Goal: Share content

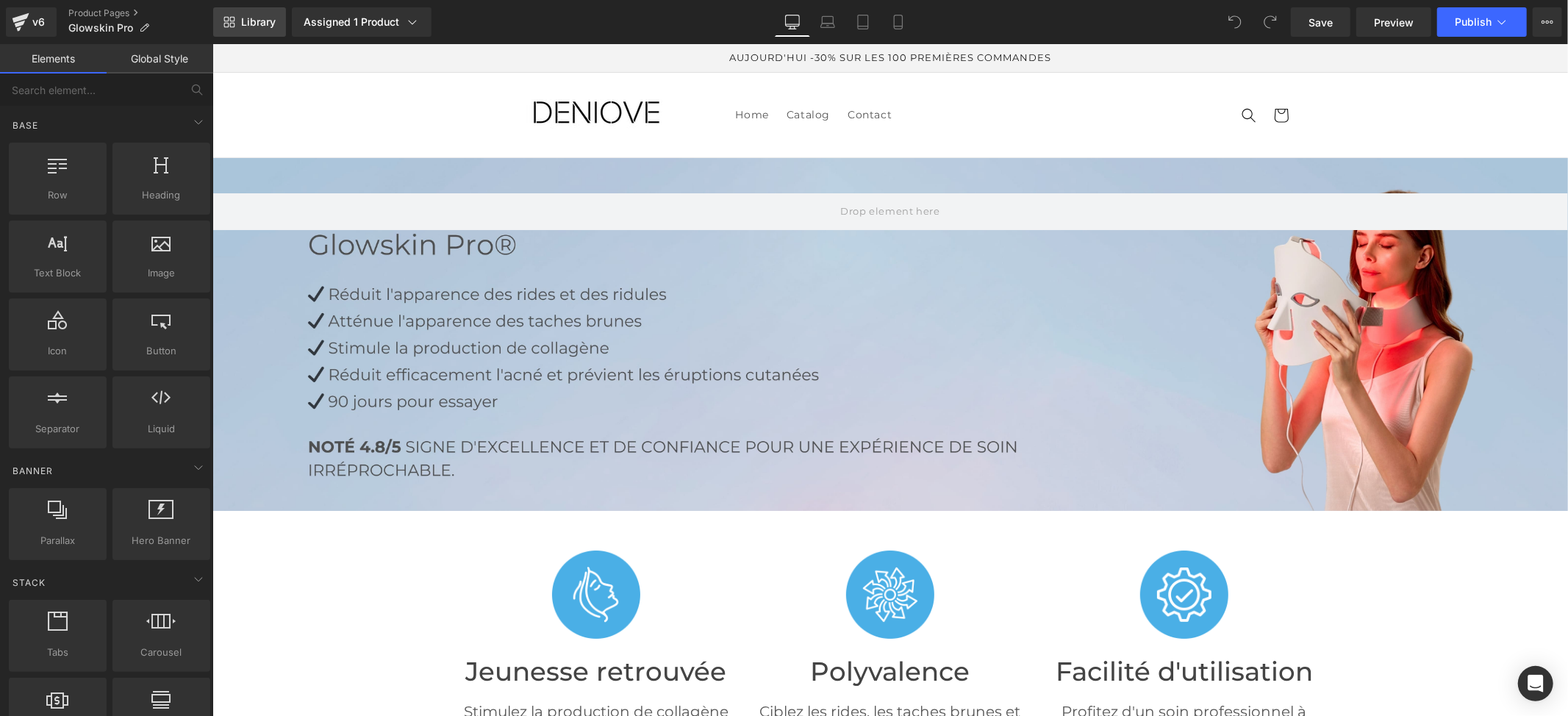
click at [260, 18] on span "Library" at bounding box center [258, 22] width 34 height 13
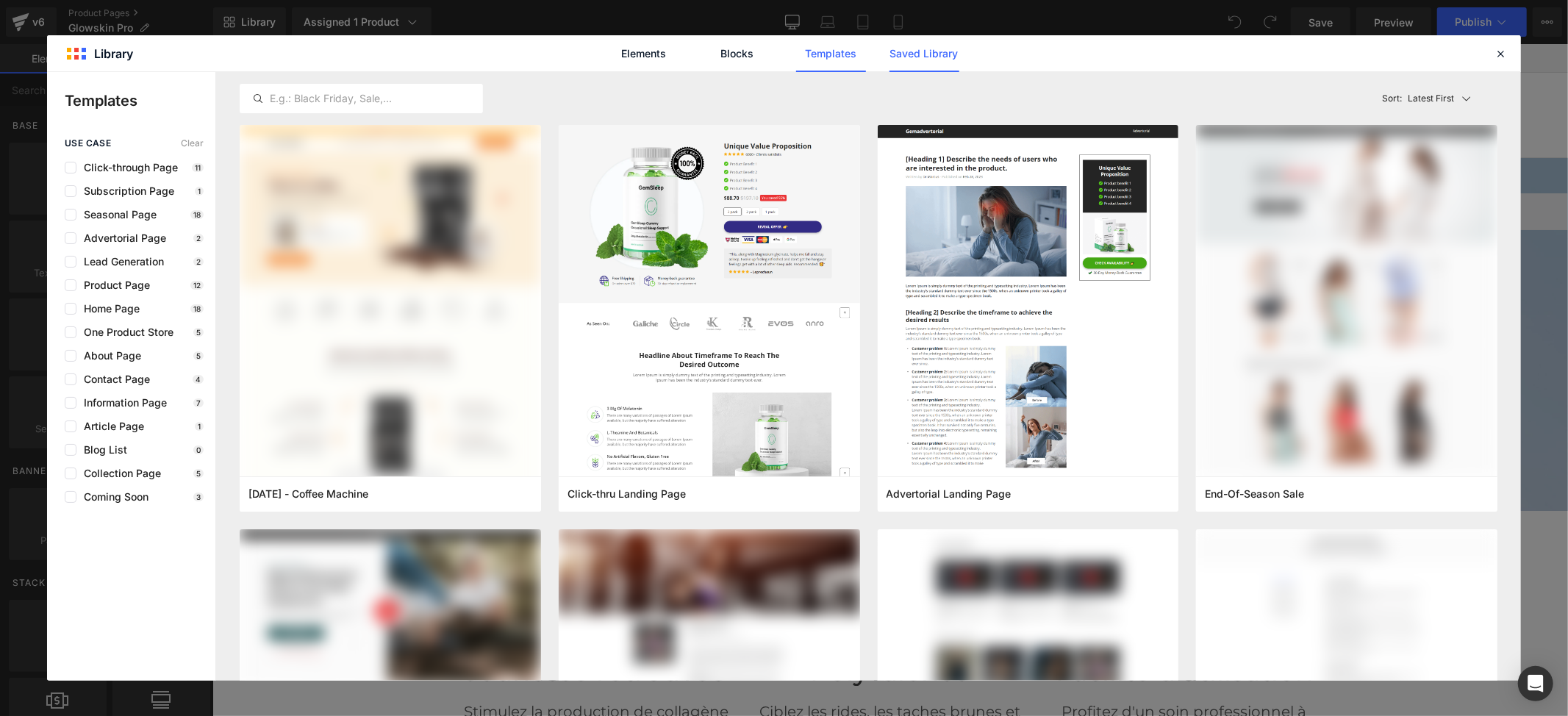
click at [908, 57] on link "Saved Library" at bounding box center [924, 53] width 69 height 37
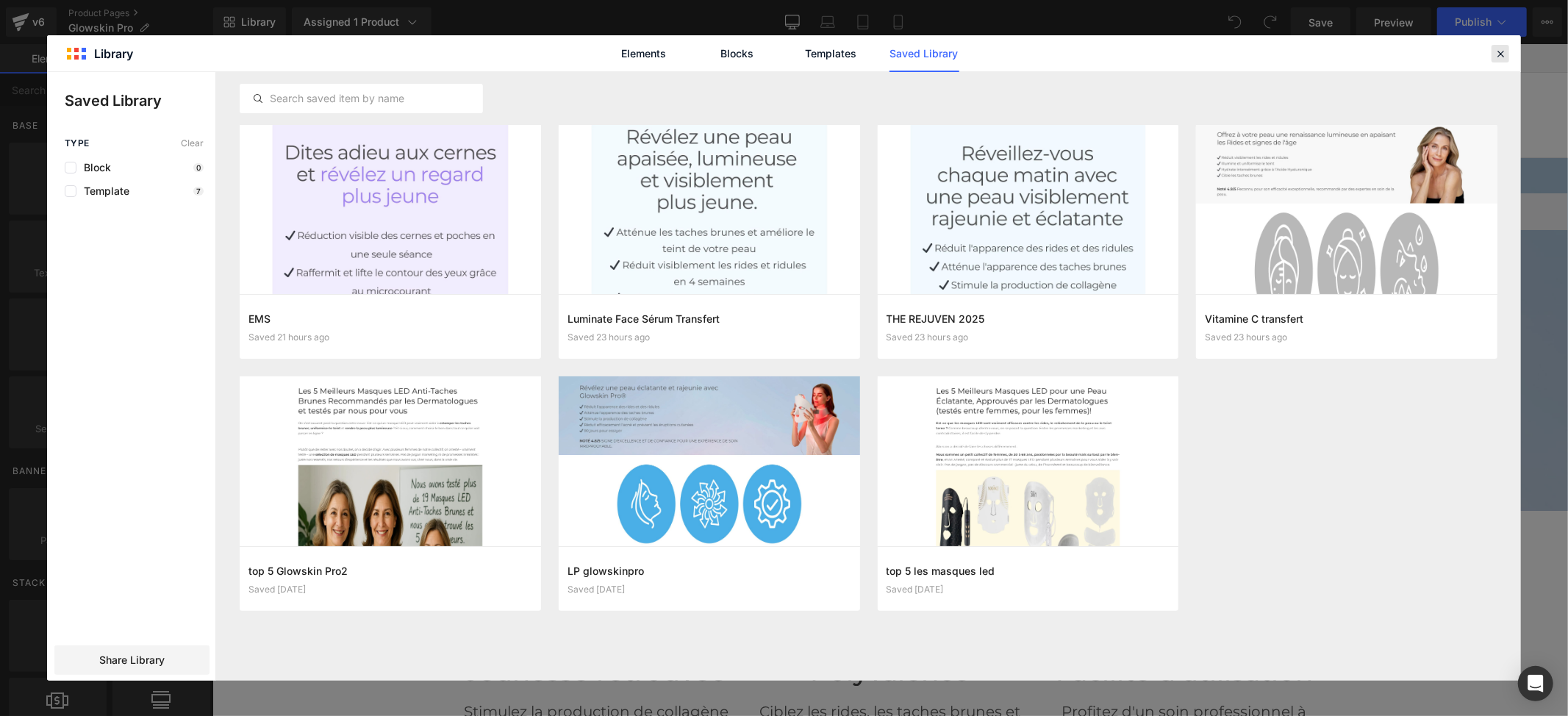
drag, startPoint x: 1507, startPoint y: 59, endPoint x: 1274, endPoint y: 39, distance: 233.9
click at [1507, 59] on icon at bounding box center [1500, 53] width 13 height 13
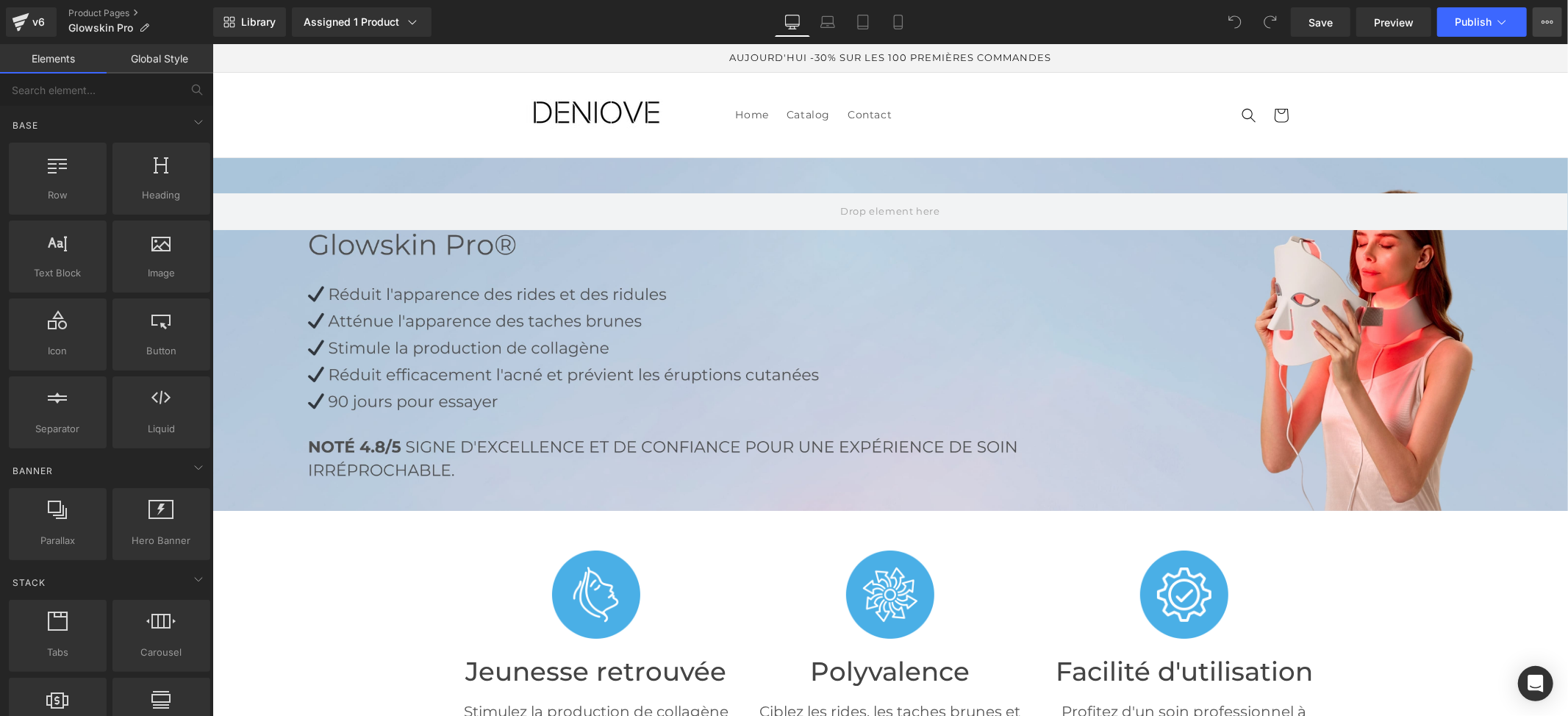
click at [1542, 21] on icon at bounding box center [1548, 22] width 11 height 11
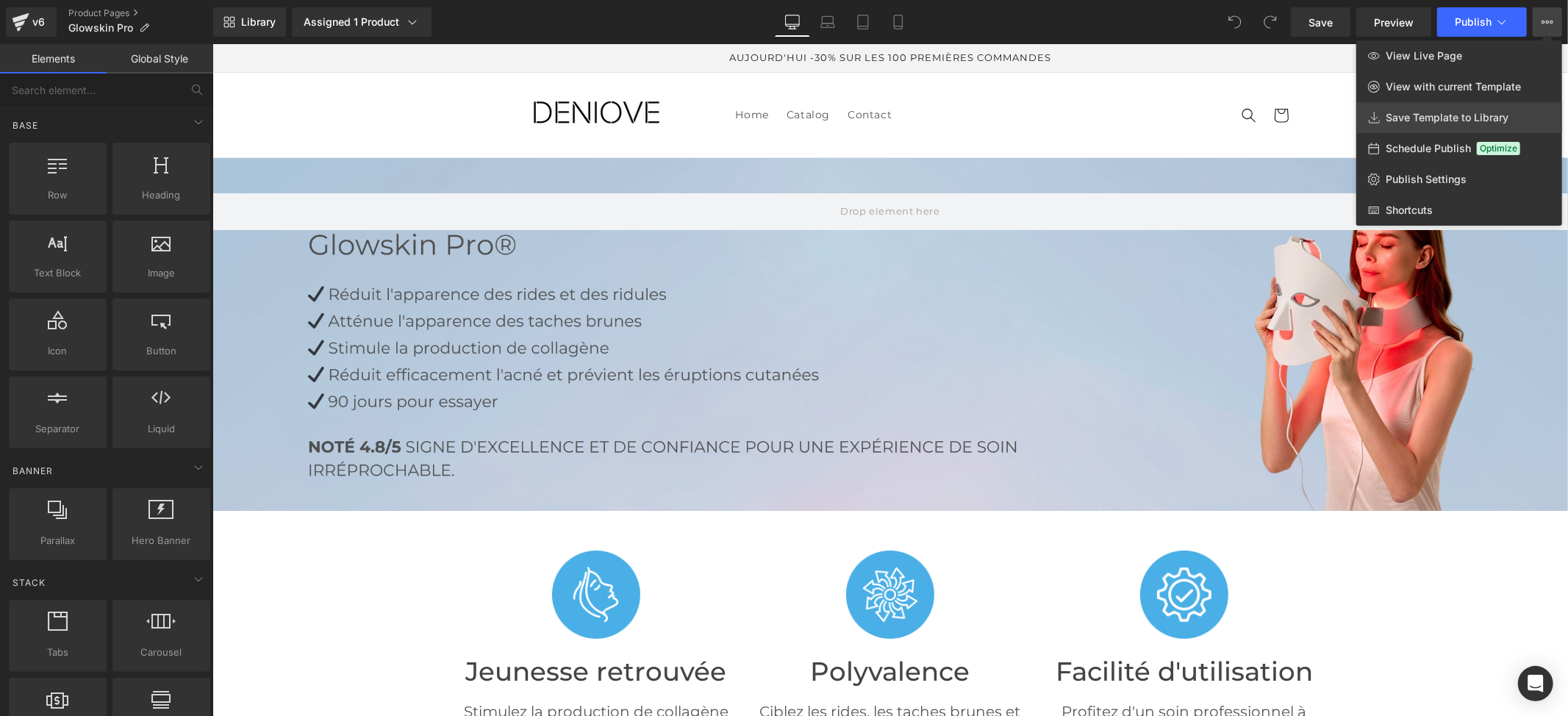
click at [1484, 111] on span "Save Template to Library" at bounding box center [1447, 118] width 123 height 13
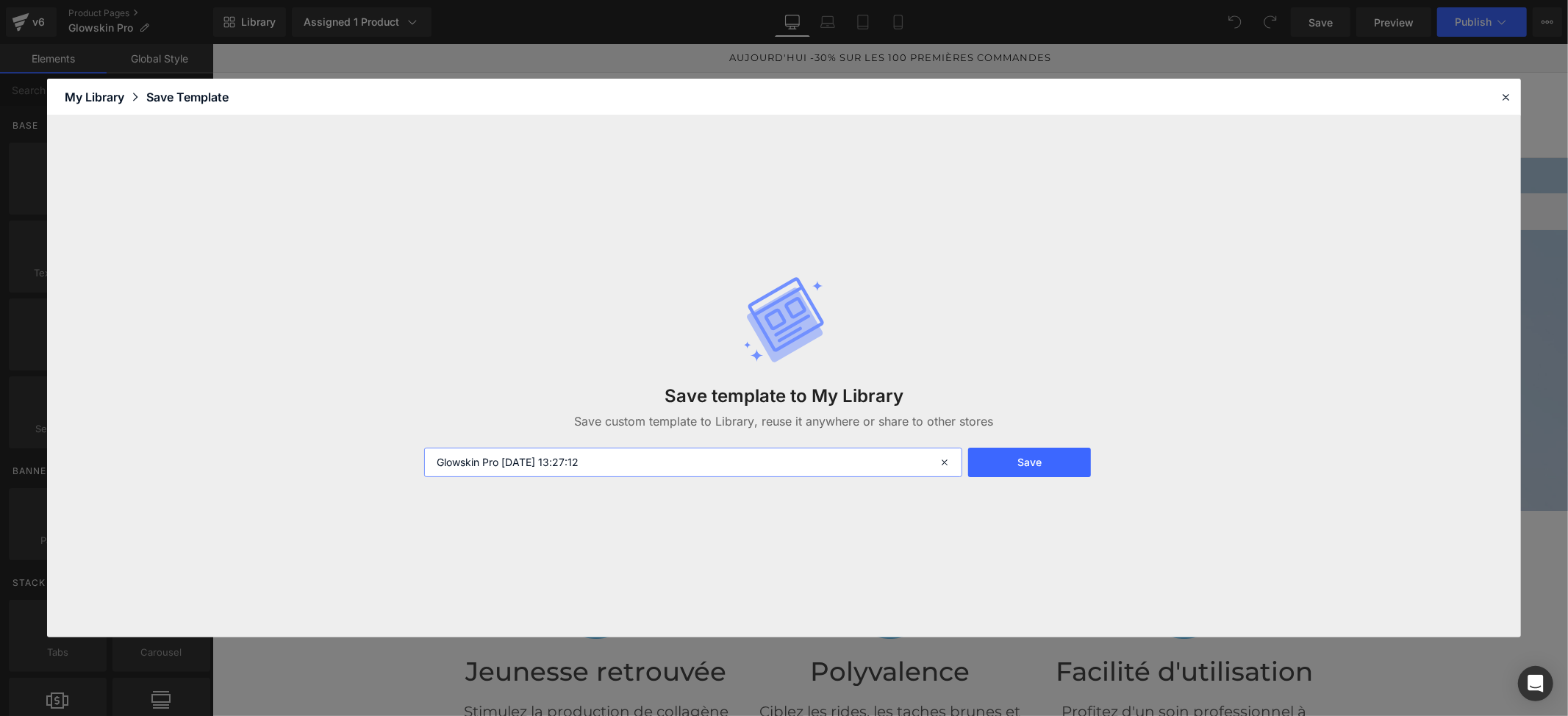
drag, startPoint x: 656, startPoint y: 468, endPoint x: 503, endPoint y: 465, distance: 153.0
click at [503, 465] on input "Glowskin Pro [DATE] 13:27:12" at bounding box center [694, 462] width 539 height 29
type input "Glowskin Pro Transfert"
click at [1043, 476] on button "Save" at bounding box center [1029, 462] width 123 height 29
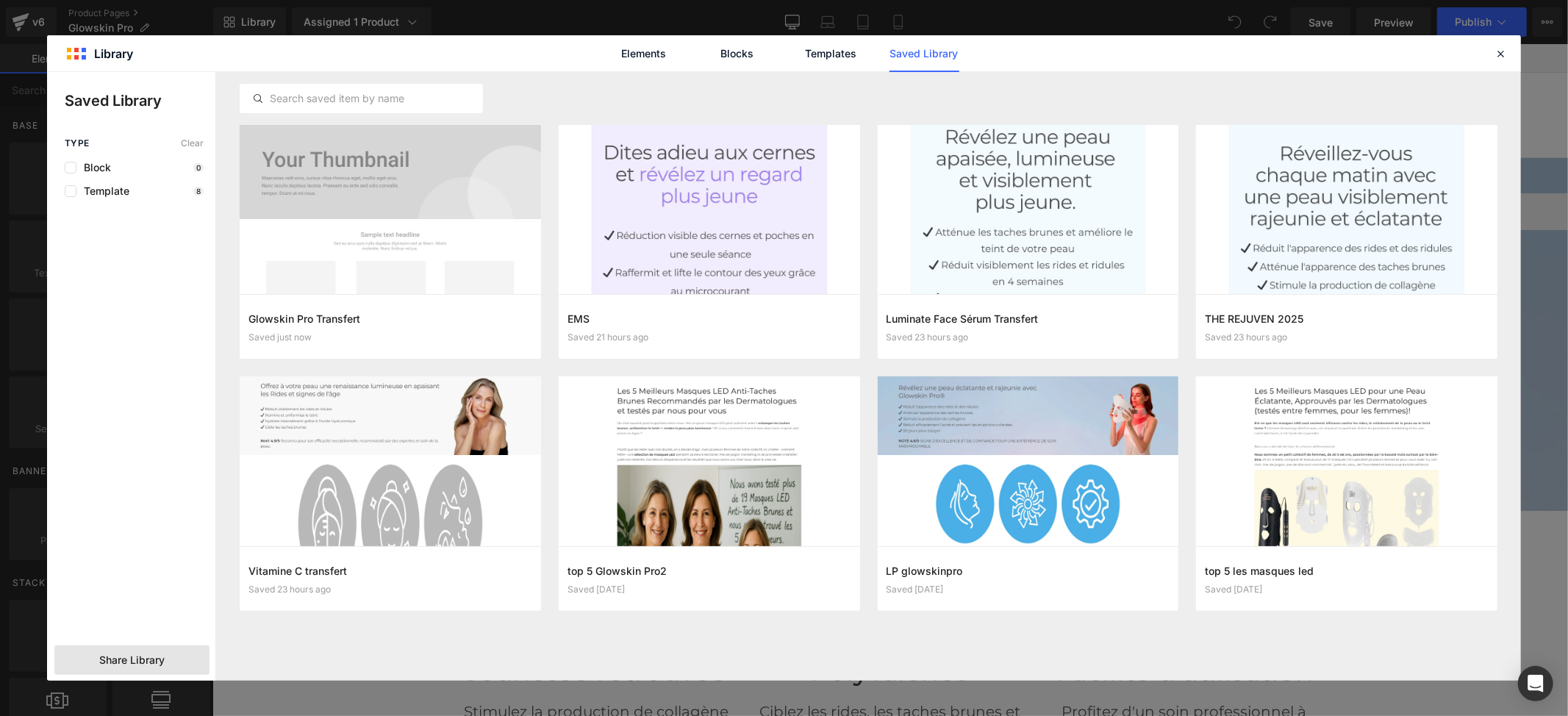
click at [186, 655] on div "Share Library" at bounding box center [131, 660] width 155 height 29
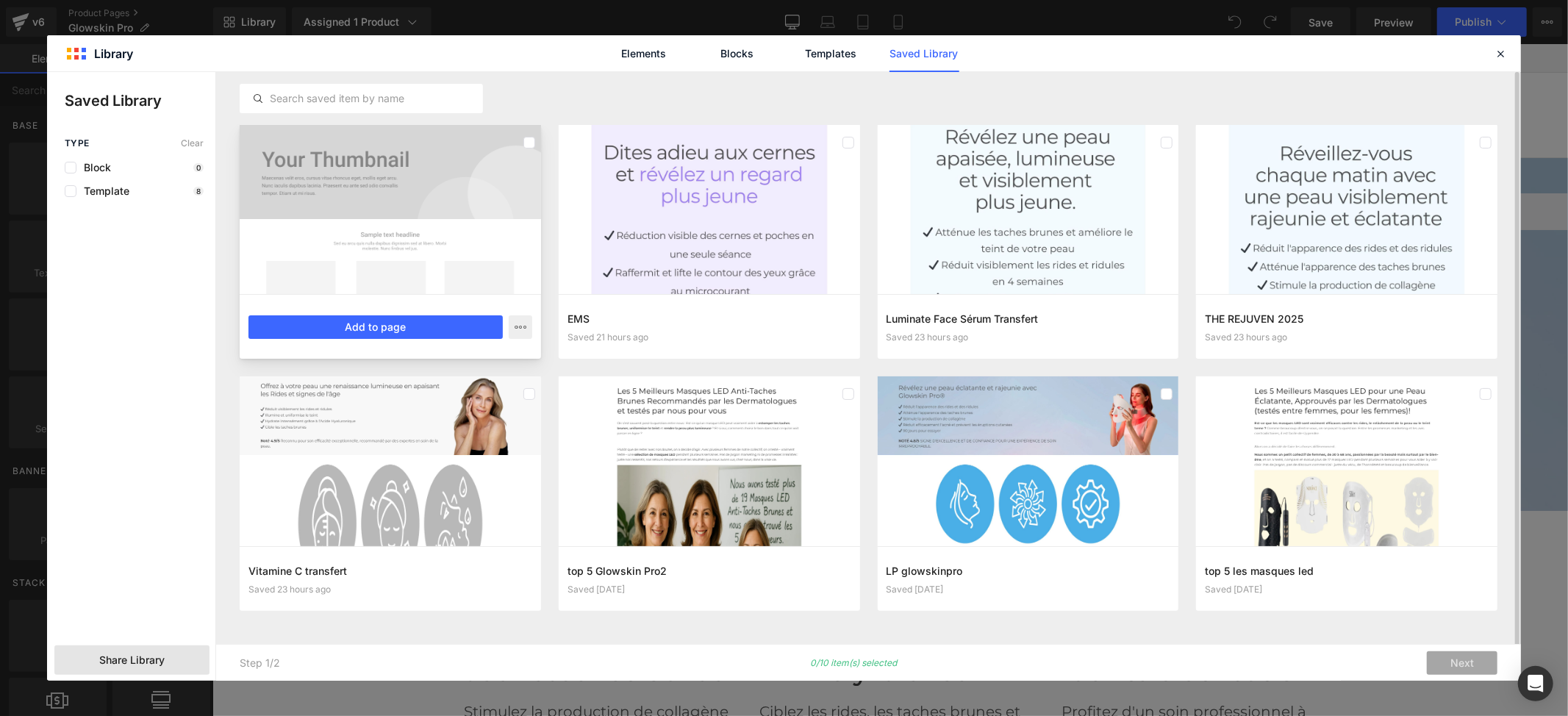
click at [533, 150] on div at bounding box center [529, 143] width 11 height 24
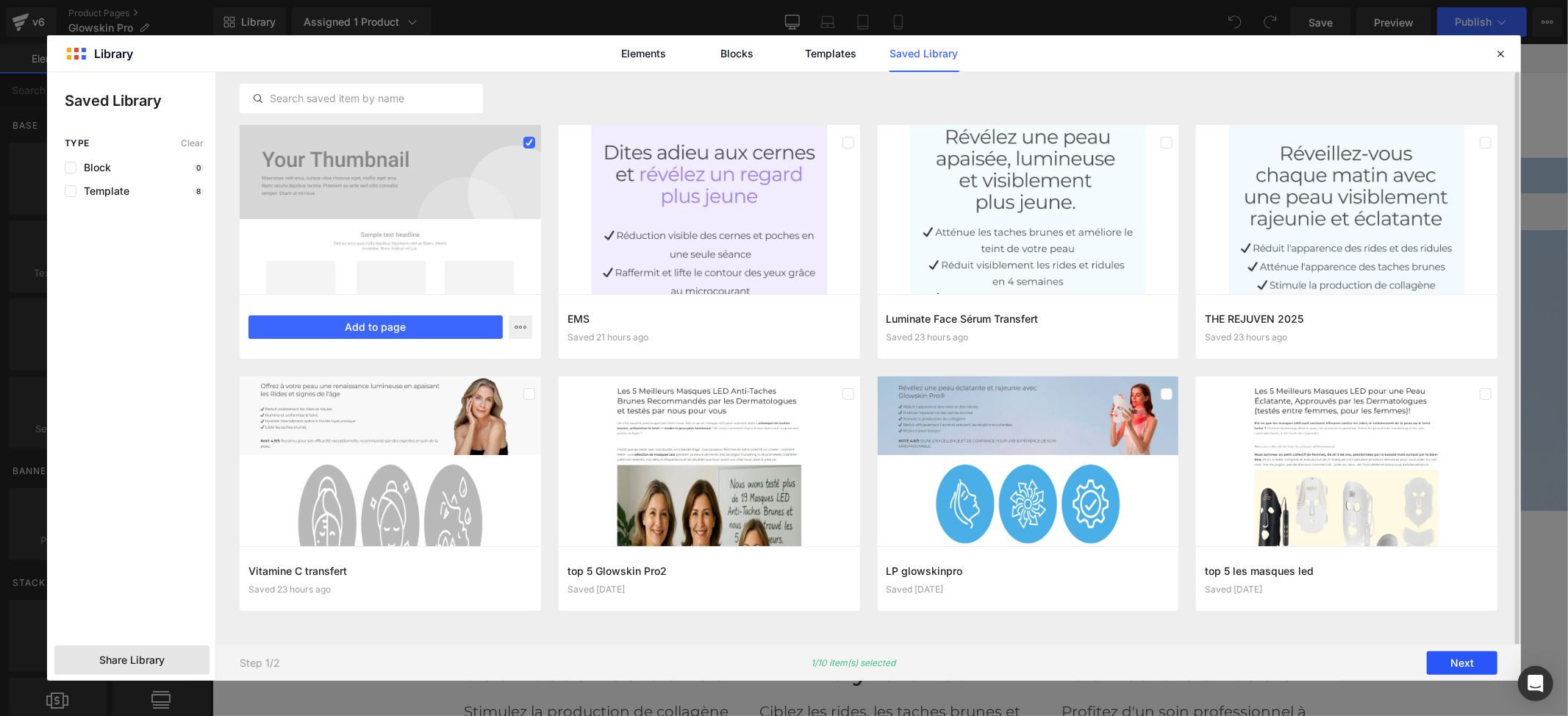
click at [1460, 656] on button "Next" at bounding box center [1462, 663] width 70 height 24
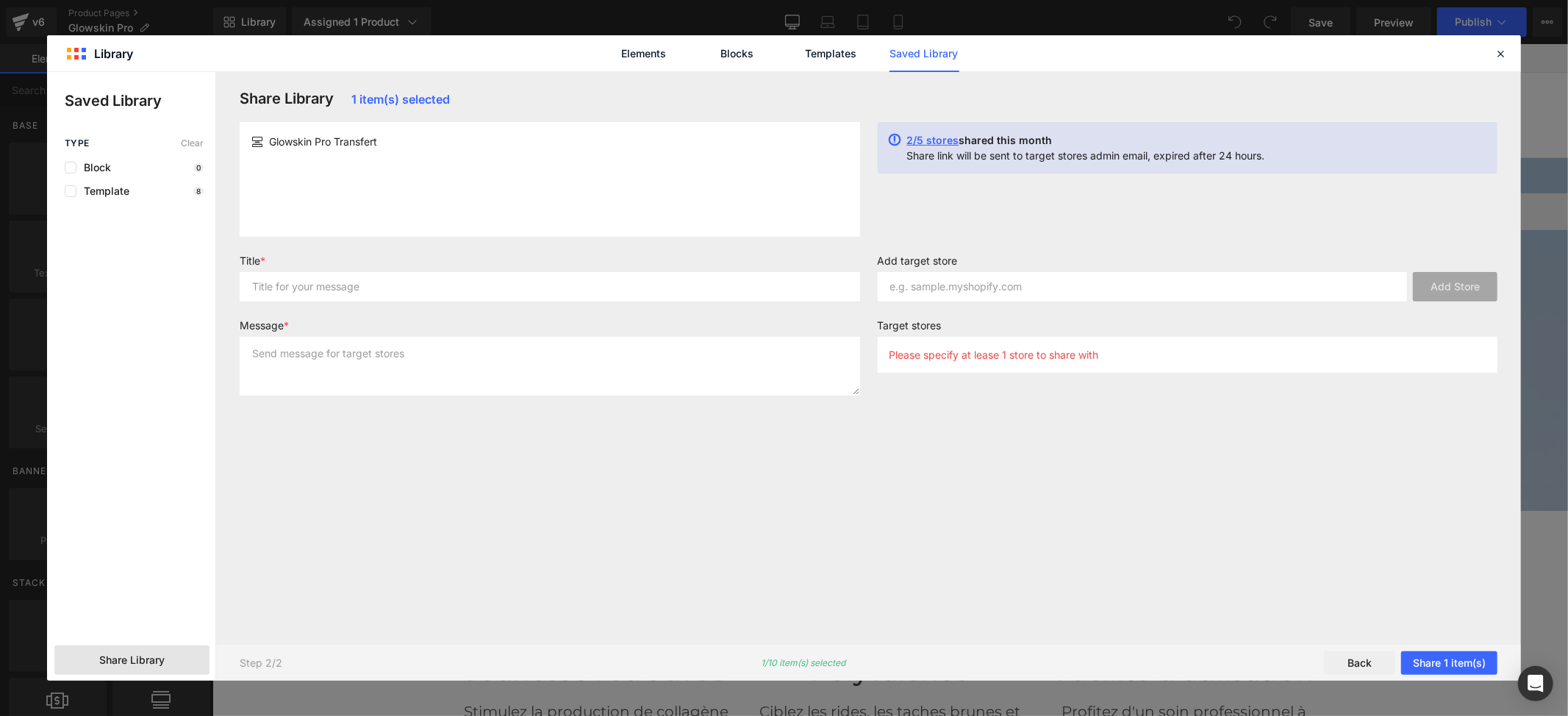
click at [312, 142] on span "Glowskin Pro Transfert" at bounding box center [323, 142] width 108 height 15
drag, startPoint x: 285, startPoint y: 141, endPoint x: 245, endPoint y: 136, distance: 40.3
click at [245, 136] on article "Glowskin Pro Transfert" at bounding box center [550, 141] width 620 height 28
drag, startPoint x: 391, startPoint y: 137, endPoint x: 235, endPoint y: 129, distance: 156.2
click at [235, 129] on div "Glowskin Pro Transfert" at bounding box center [550, 179] width 638 height 115
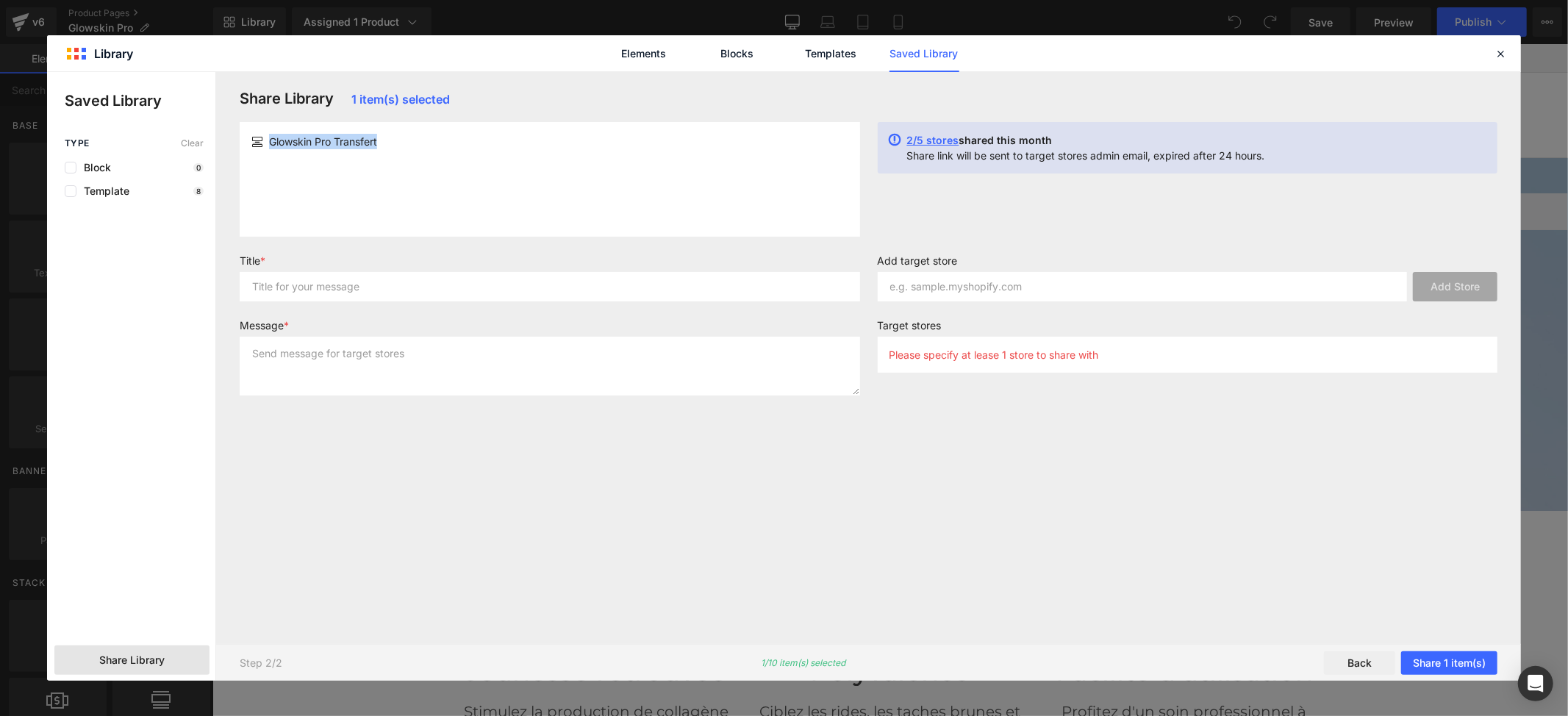
copy div "Glowskin Pro Transfert"
click at [271, 286] on input "text" at bounding box center [550, 286] width 620 height 29
paste input "Glowskin Pro Transfert"
type input "Glowskin Pro Transfert"
click at [280, 357] on textarea at bounding box center [550, 366] width 620 height 59
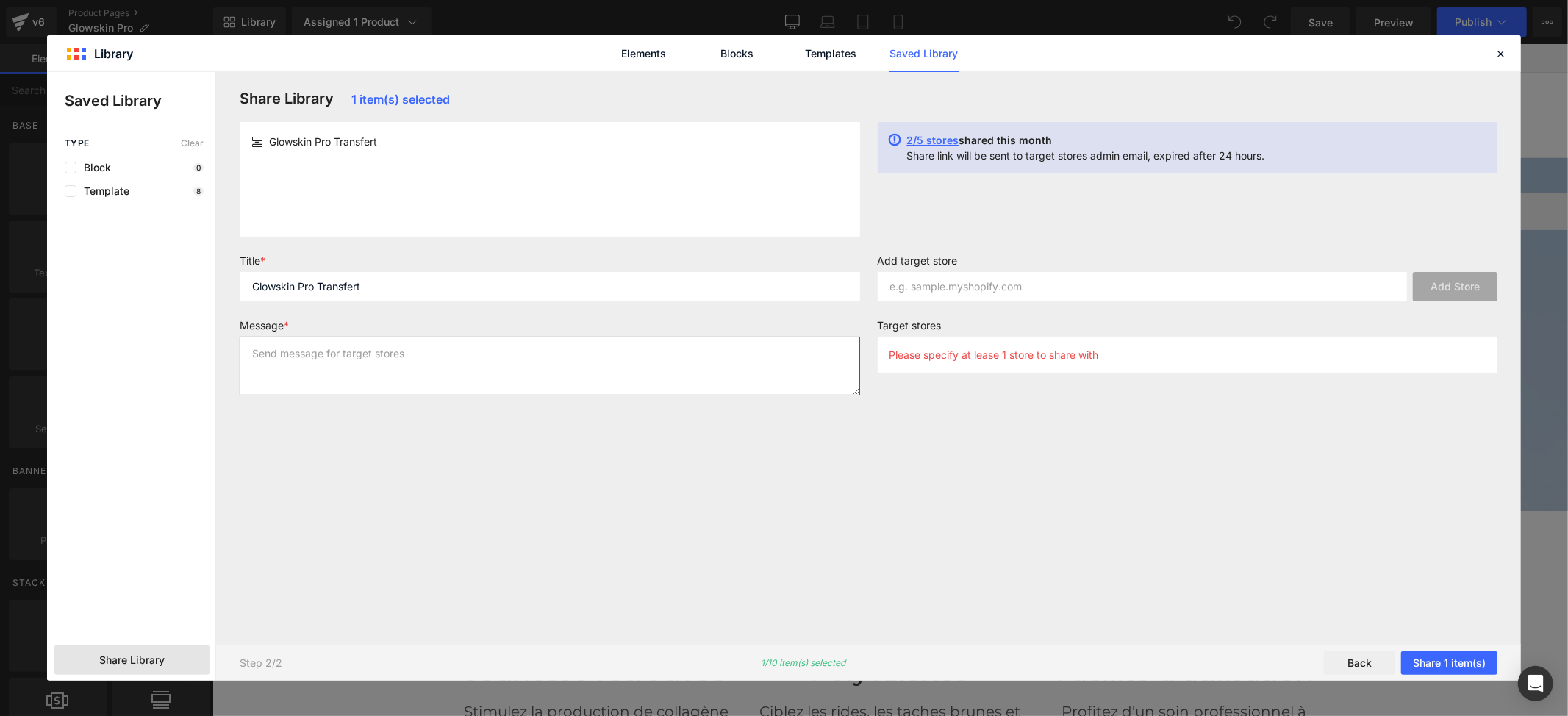
paste textarea "Glowskin Pro Transfert"
type textarea "Glowskin Pro Transfert"
click at [1067, 283] on input "text" at bounding box center [1143, 286] width 530 height 29
paste input "rvyqz0-8n"
type input "rvyqz0-8n"
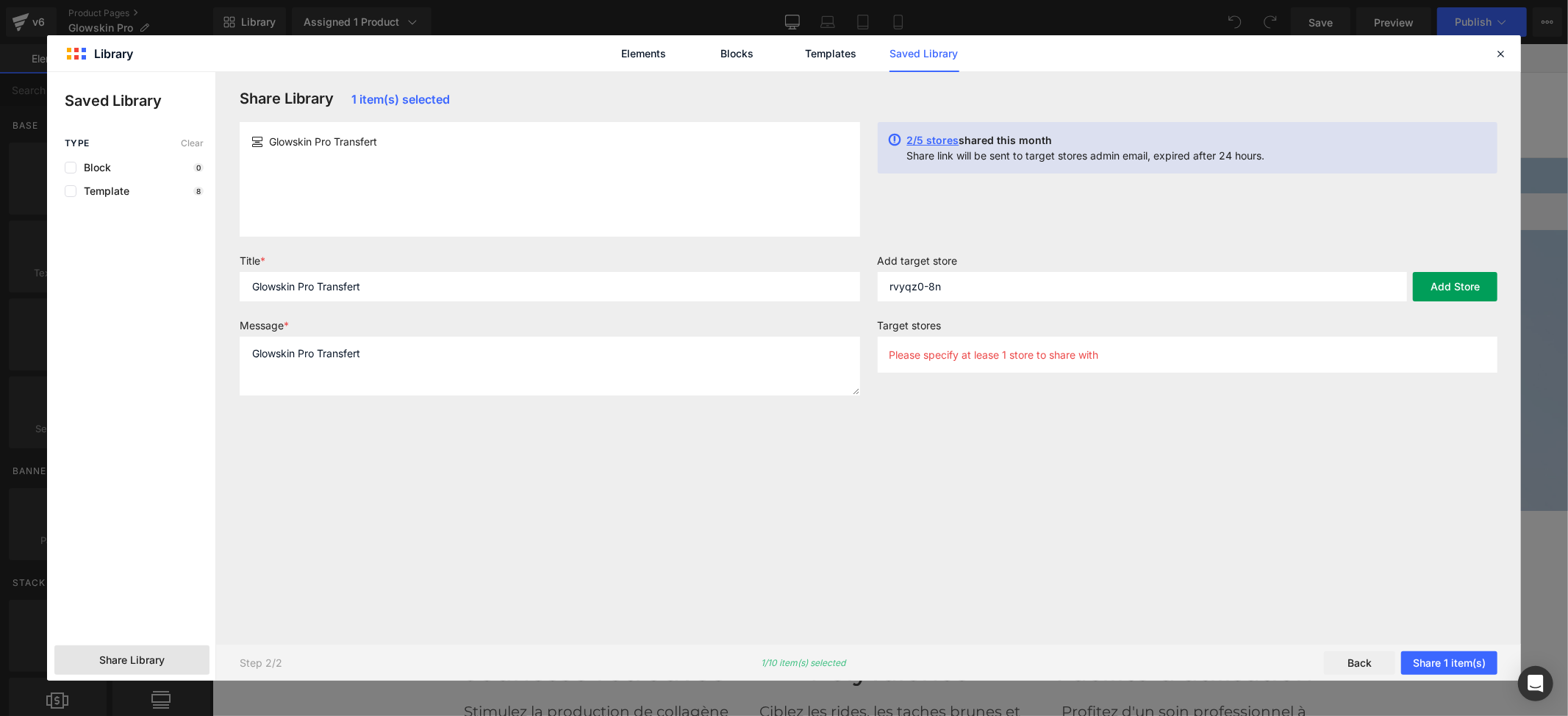
click at [1424, 277] on button "Add Store" at bounding box center [1455, 286] width 85 height 29
click at [963, 282] on input "rvyqz0-8n" at bounding box center [1143, 286] width 530 height 29
paste input "ndcmvv-ux"
type input "ndcmvv-ux"
click at [1445, 281] on button "Add Store" at bounding box center [1455, 286] width 85 height 29
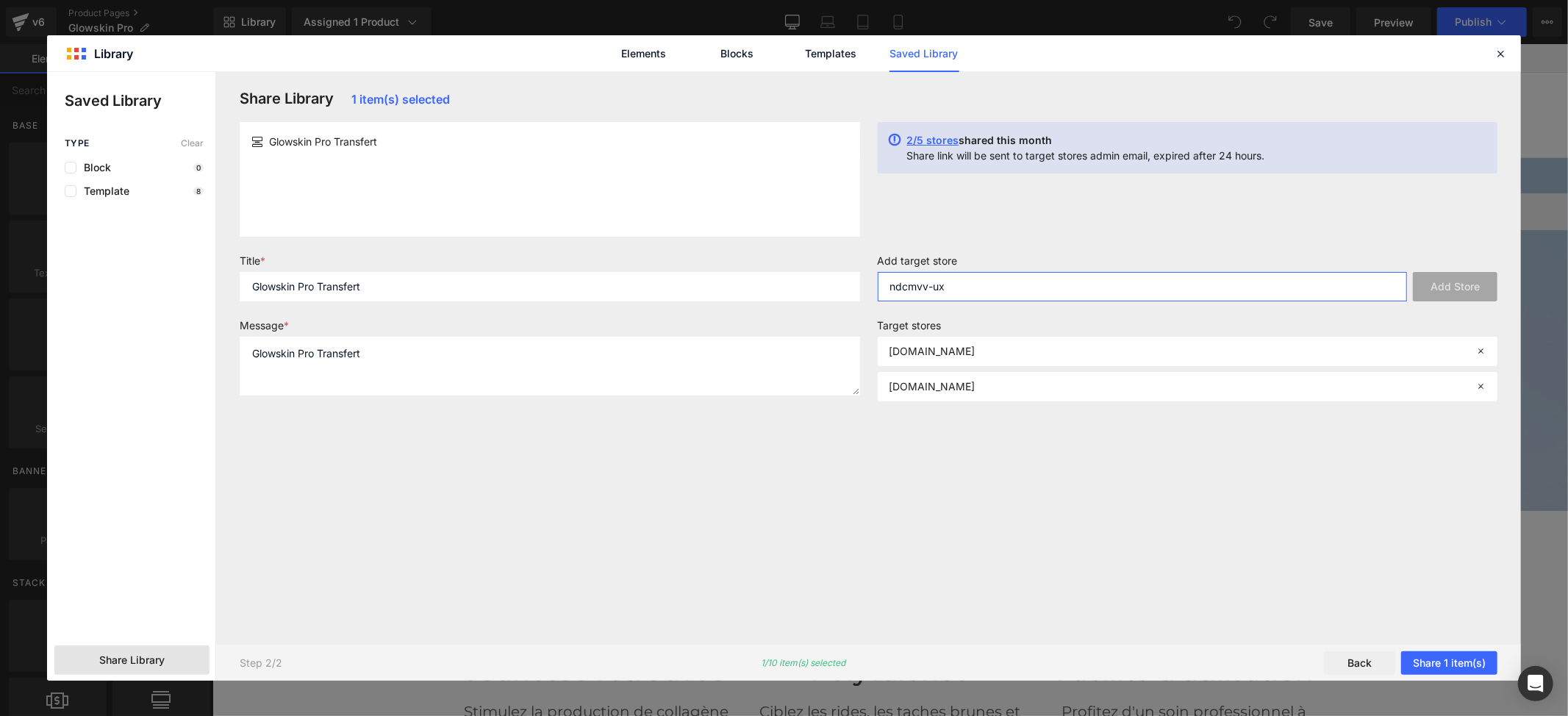
click at [1057, 291] on input "ndcmvv-ux" at bounding box center [1143, 286] width 530 height 29
paste input "zqwhpy-m4"
type input "zqwhpy-m4"
click at [1483, 289] on button "Add Store" at bounding box center [1455, 286] width 85 height 29
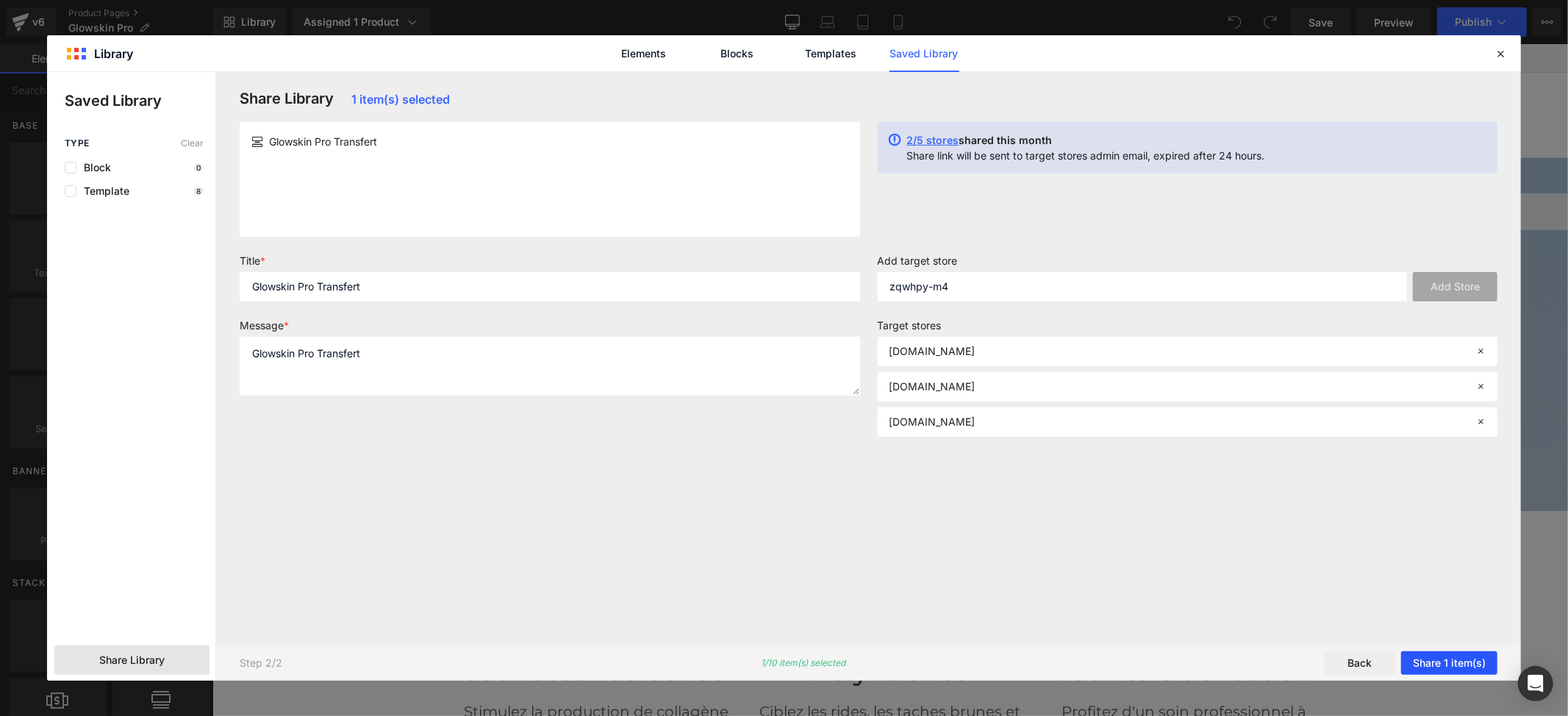
click at [1460, 668] on button "Share 1 item(s)" at bounding box center [1449, 663] width 96 height 24
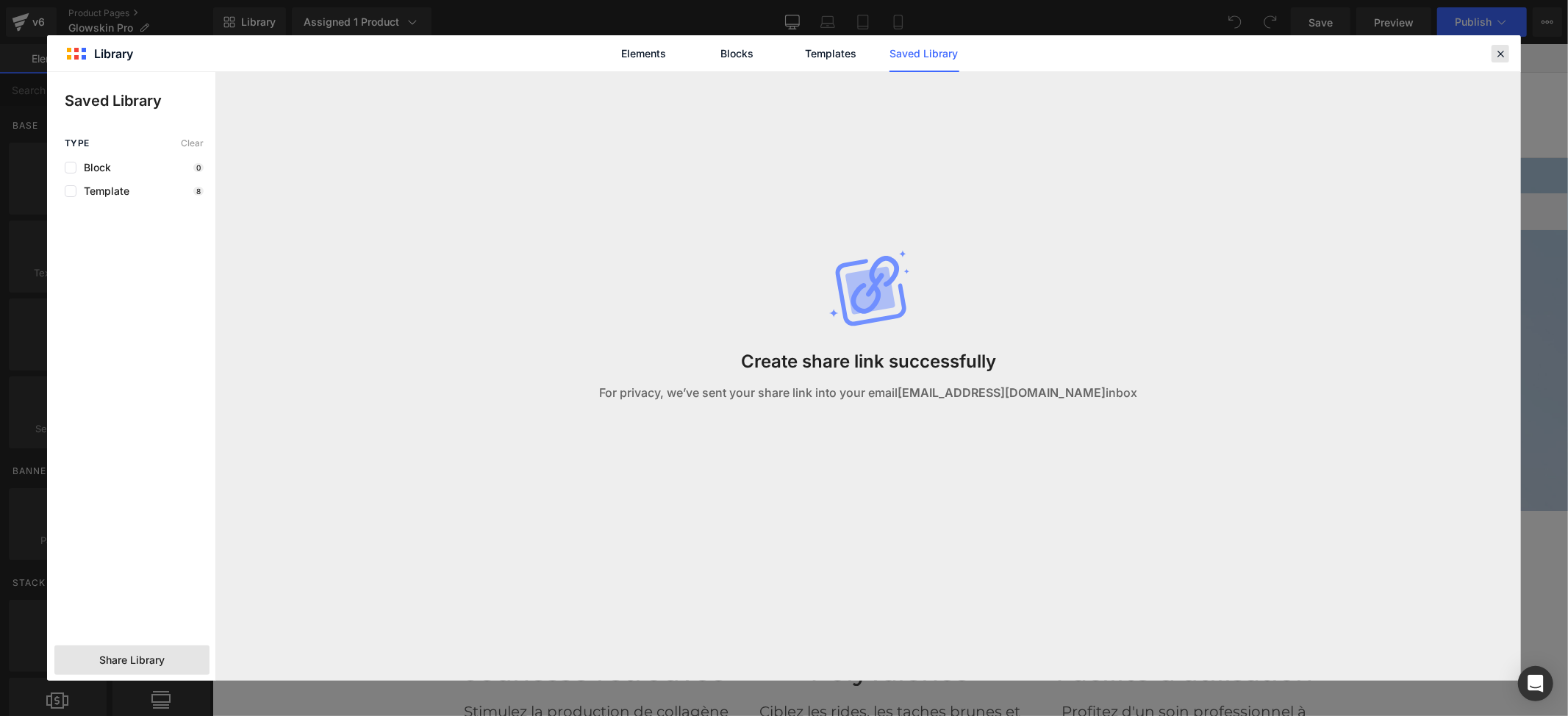
click at [1503, 53] on icon at bounding box center [1500, 53] width 13 height 13
